Goal: Task Accomplishment & Management: Manage account settings

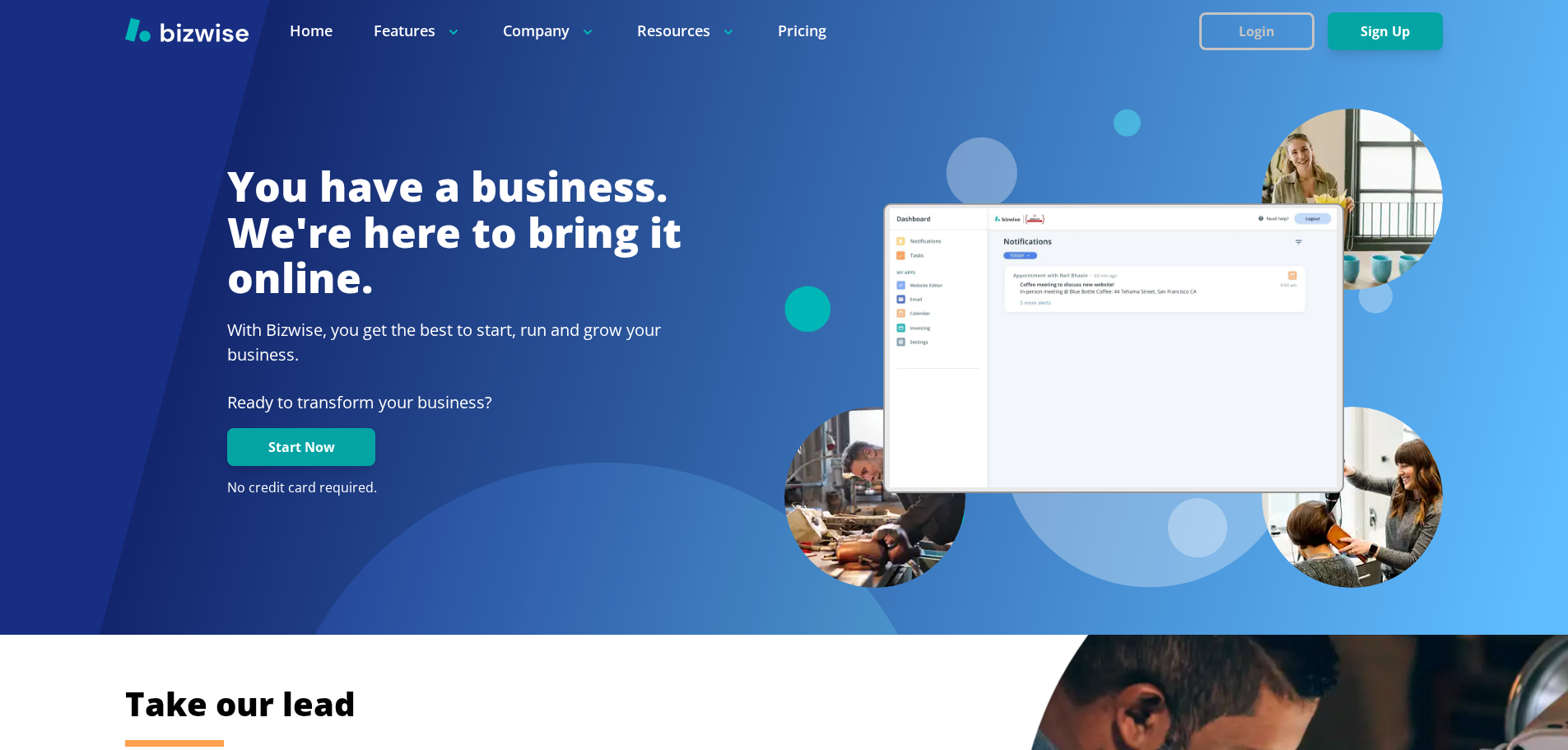
click at [1238, 17] on button "Login" at bounding box center [1257, 31] width 115 height 38
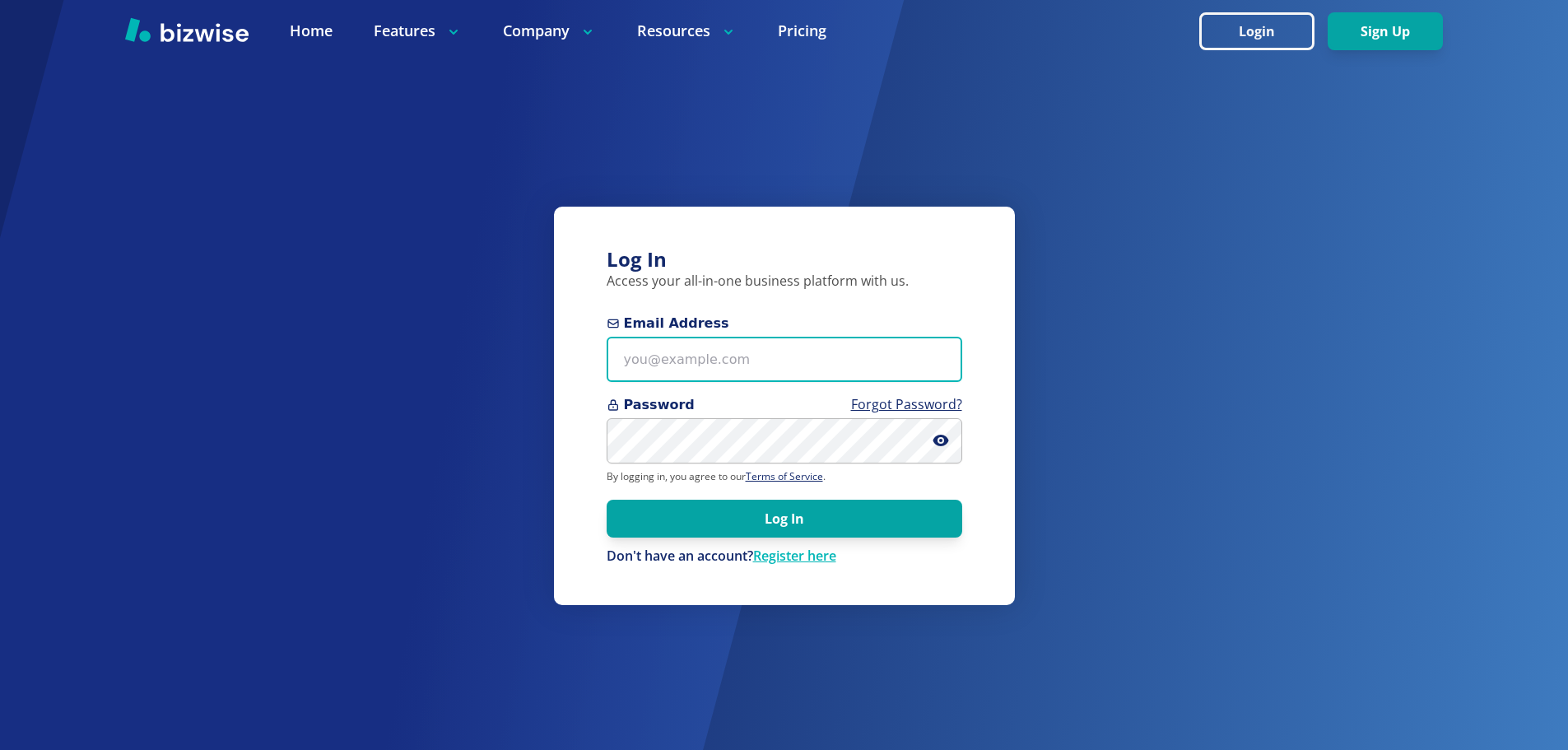
click at [742, 351] on input "Email Address" at bounding box center [784, 359] width 355 height 45
paste input "[EMAIL_ADDRESS][DOMAIN_NAME]"
type input "[EMAIL_ADDRESS][DOMAIN_NAME]"
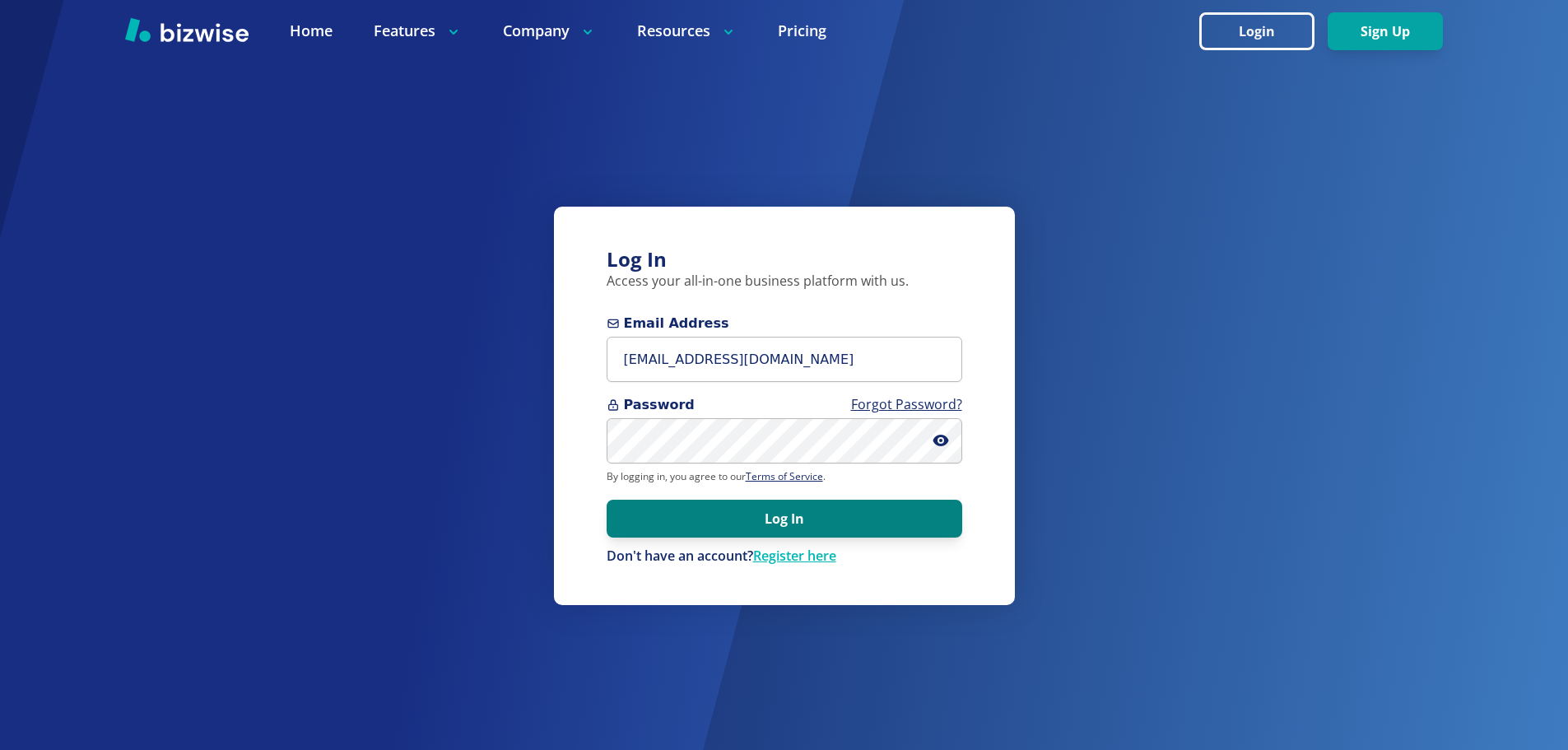
click at [737, 518] on button "Log In" at bounding box center [784, 518] width 355 height 38
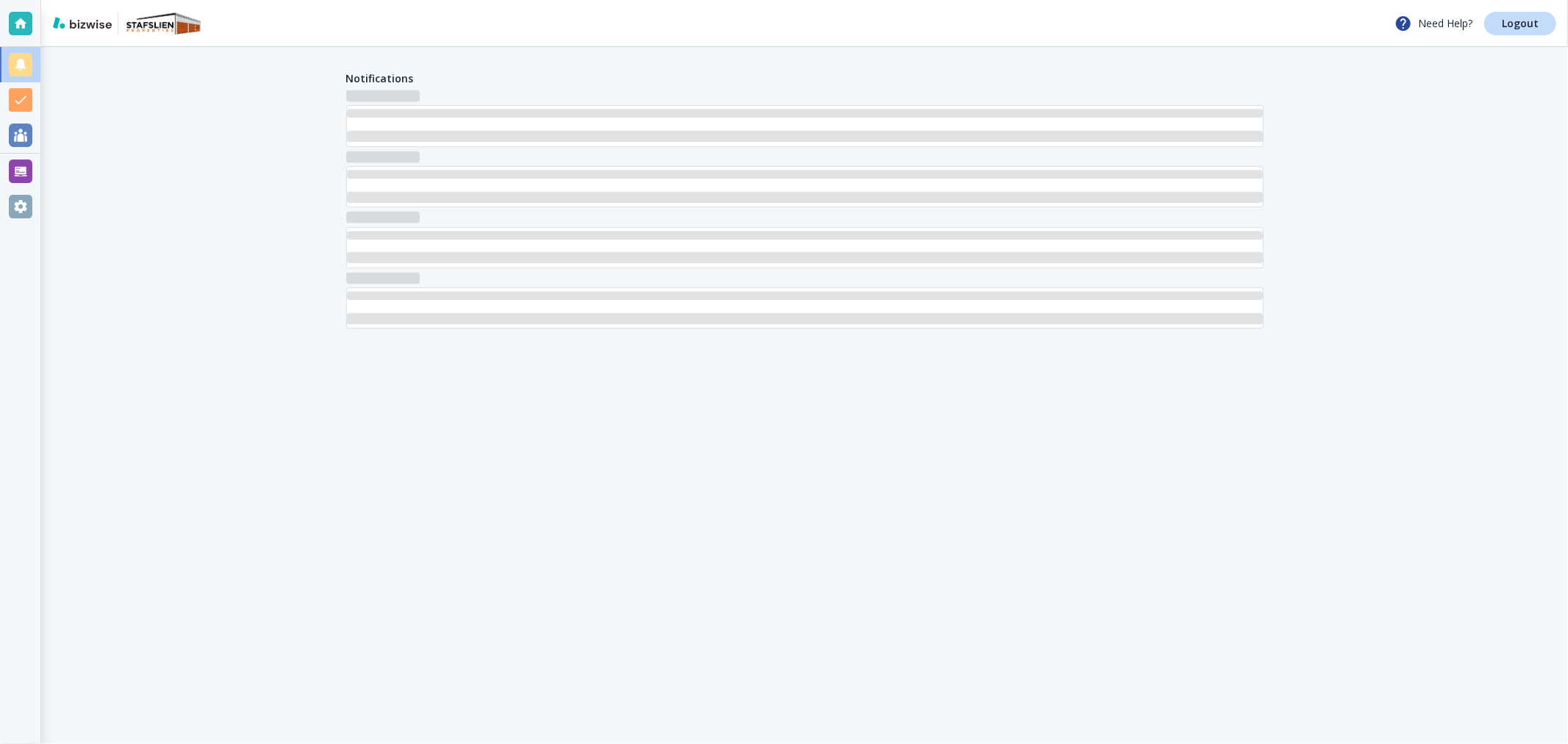
click at [22, 214] on div at bounding box center [20, 206] width 23 height 23
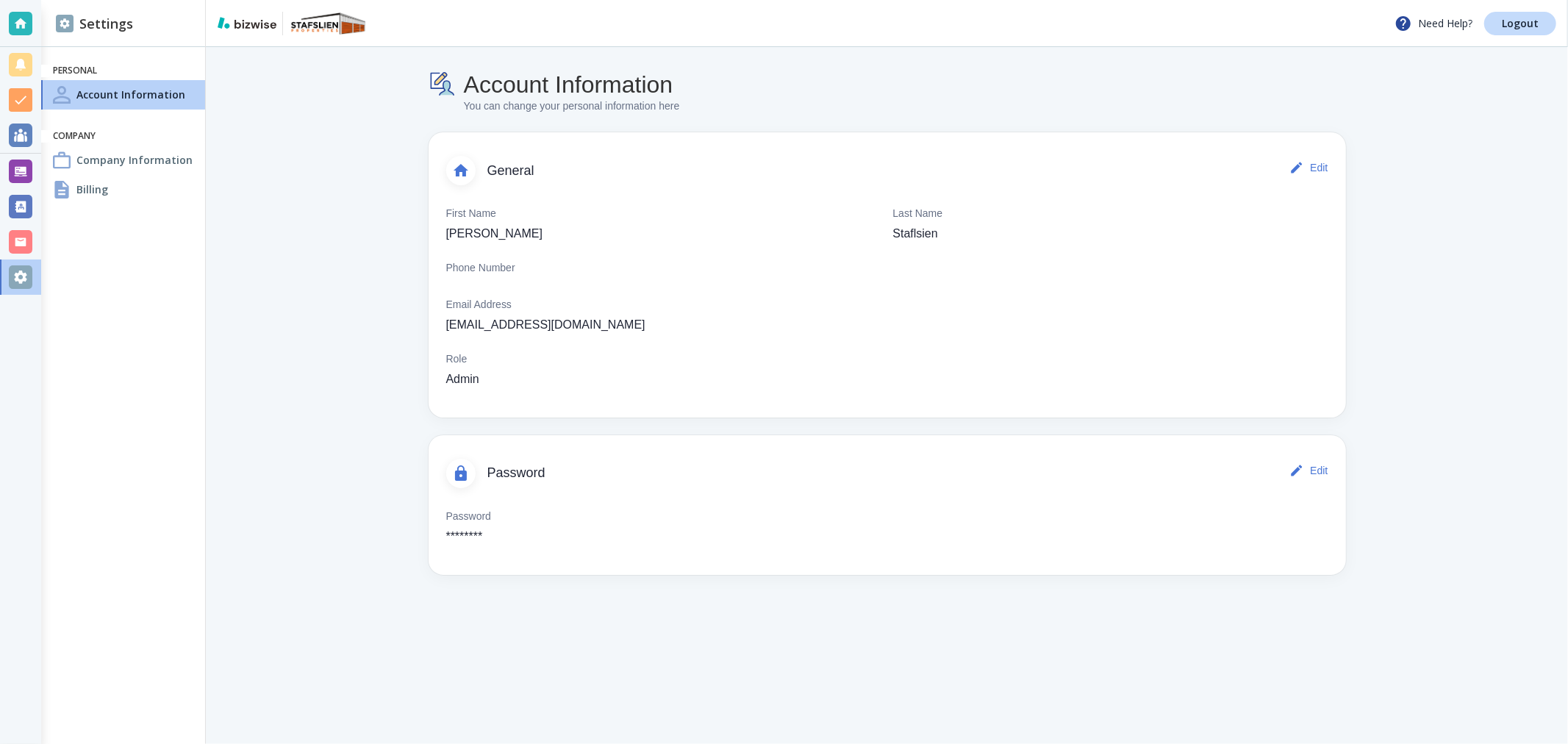
click at [115, 185] on div "Billing" at bounding box center [123, 189] width 164 height 30
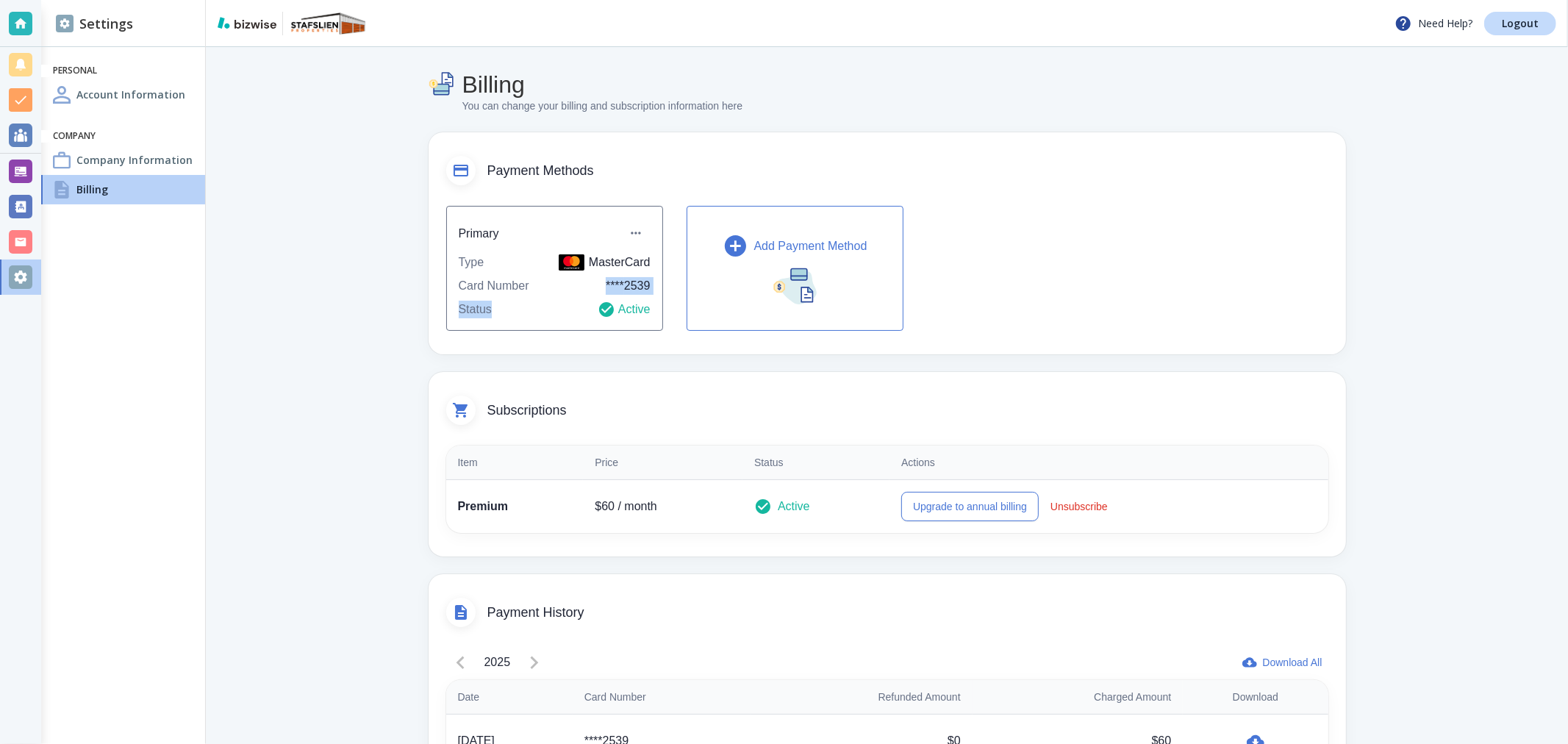
drag, startPoint x: 660, startPoint y: 295, endPoint x: 593, endPoint y: 284, distance: 67.9
click at [593, 284] on div "Primary Type MasterCard Card Number **** 2539 Status Active Add Payment Method" at bounding box center [887, 268] width 882 height 125
click at [658, 285] on div "Primary Type MasterCard Card Number **** 2539 Status Active Add Payment Method" at bounding box center [887, 268] width 882 height 125
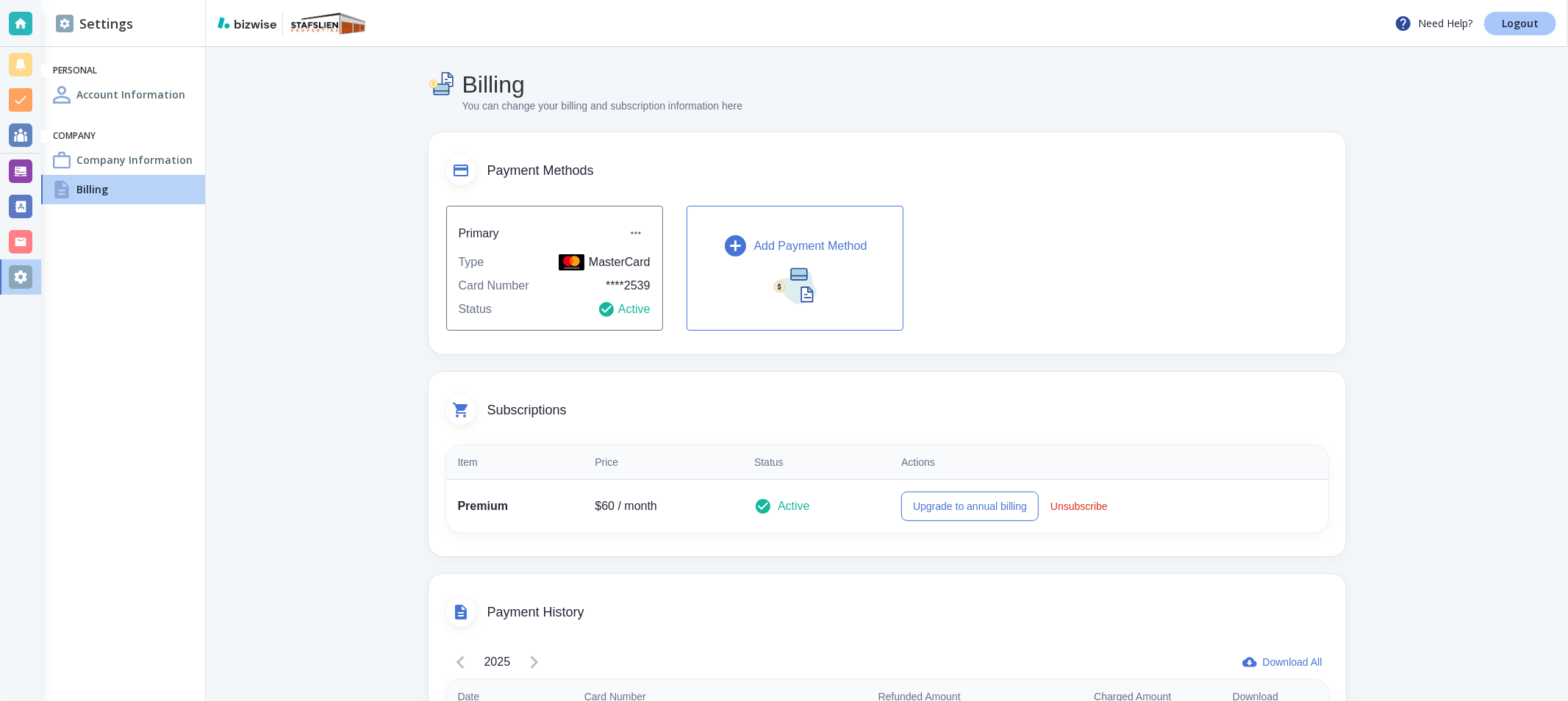
click at [1516, 19] on p "Logout" at bounding box center [1520, 23] width 37 height 11
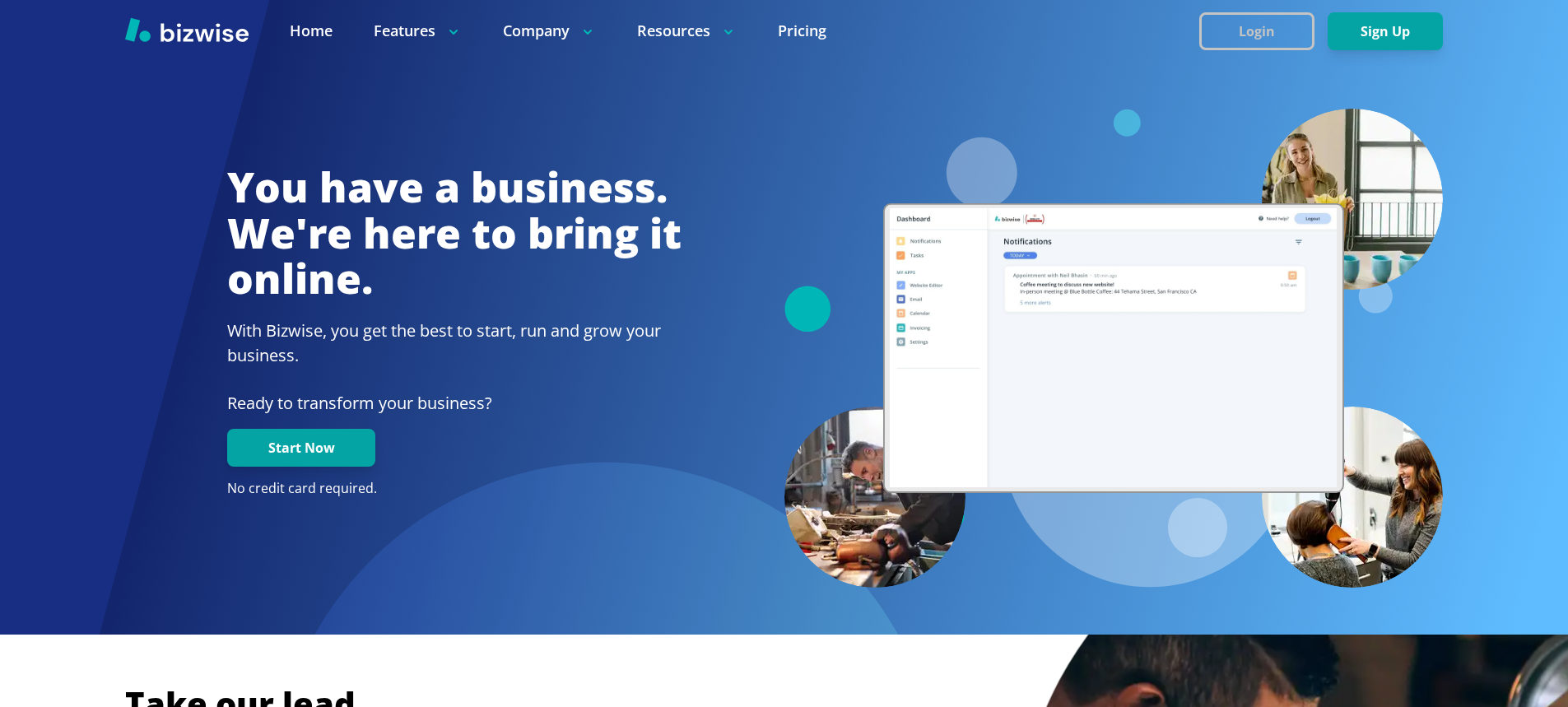
click at [1267, 23] on button "Login" at bounding box center [1257, 31] width 115 height 38
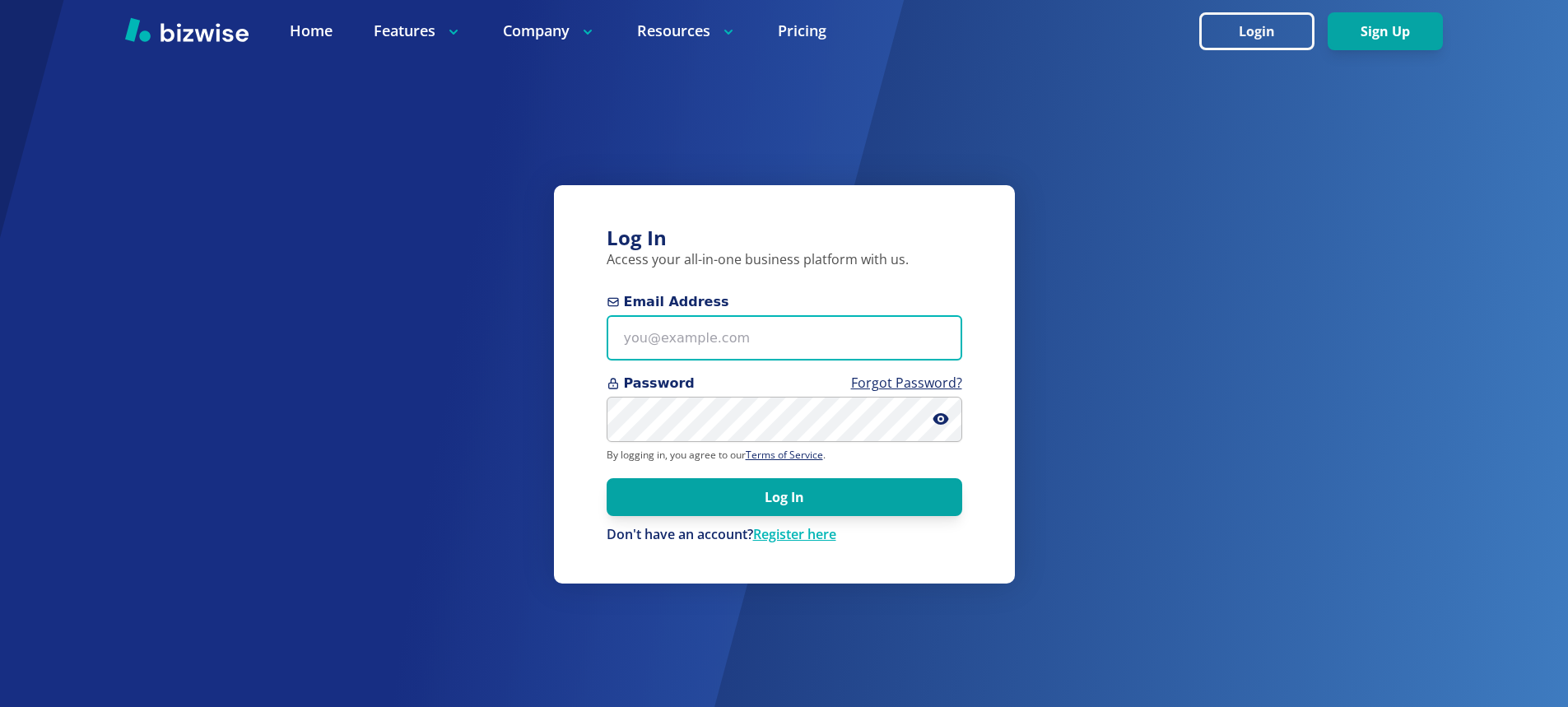
click at [695, 345] on input "Email Address" at bounding box center [784, 337] width 355 height 45
paste input "jmaguire1310@proton.me"
type input "jmaguire1310@proton.me"
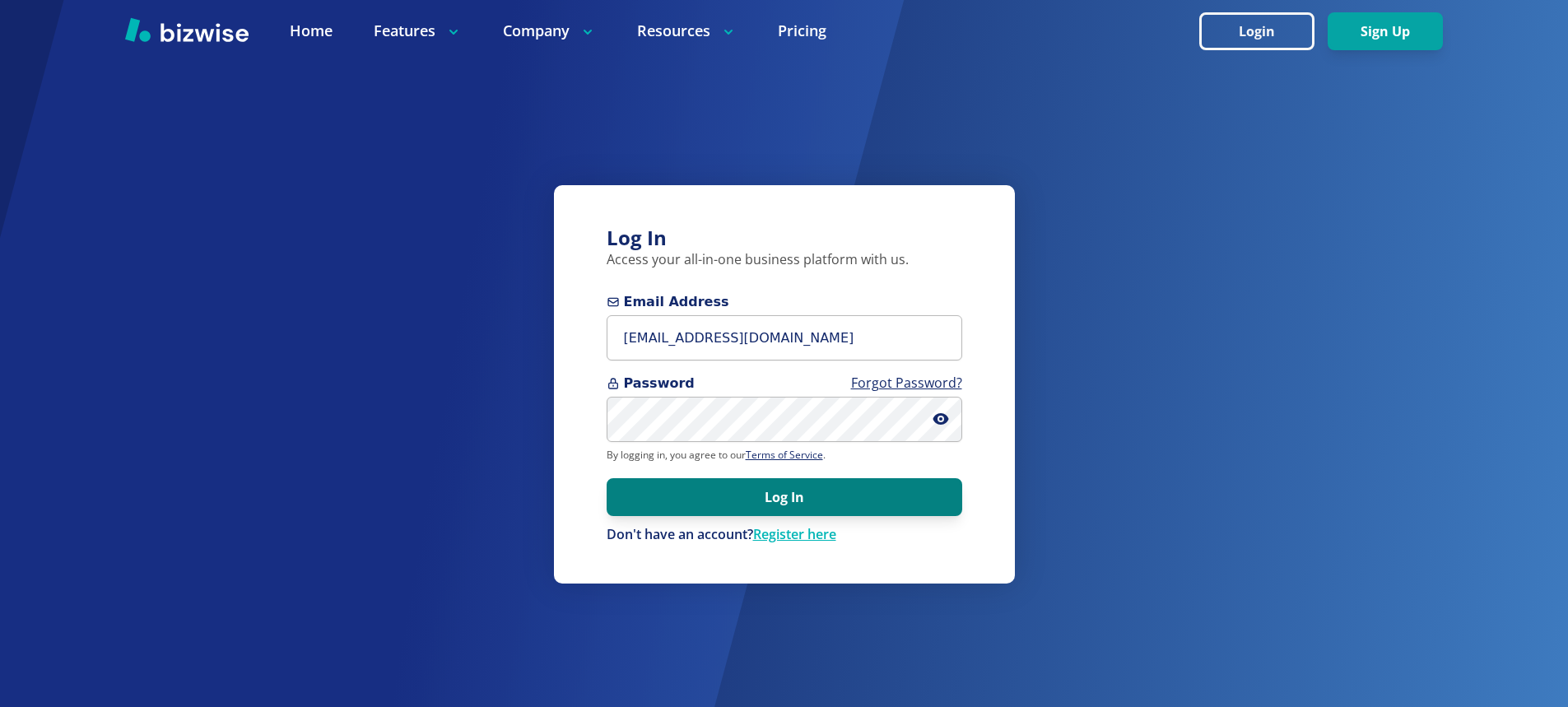
click at [759, 509] on button "Log In" at bounding box center [784, 497] width 355 height 38
